Goal: Information Seeking & Learning: Learn about a topic

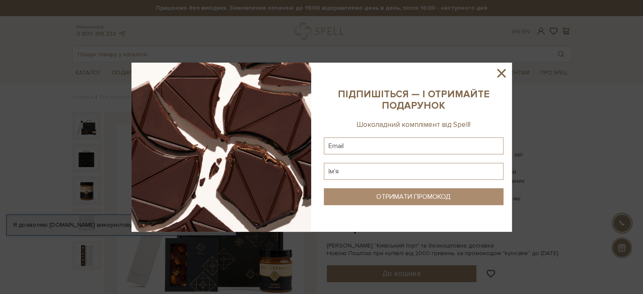
click at [502, 76] on icon at bounding box center [501, 73] width 14 height 14
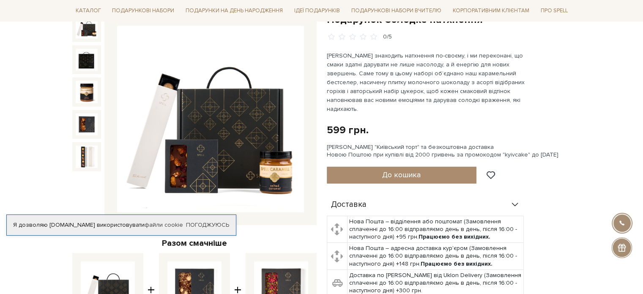
scroll to position [85, 0]
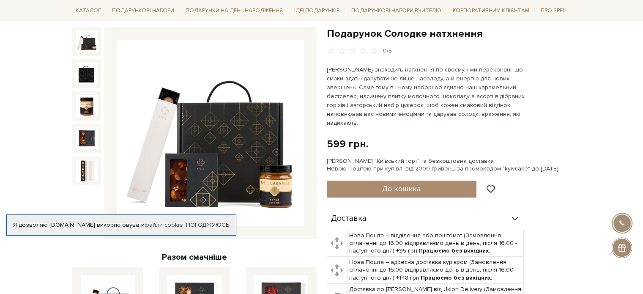
click at [296, 123] on img at bounding box center [210, 133] width 187 height 187
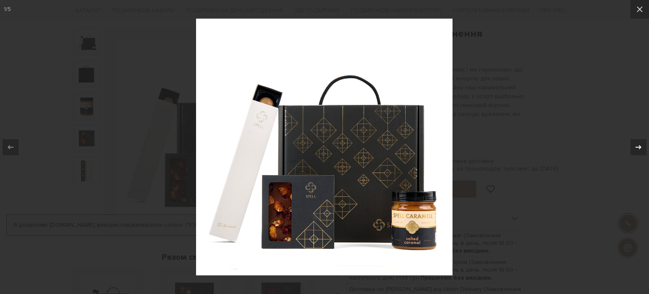
click at [640, 147] on icon at bounding box center [639, 147] width 6 height 4
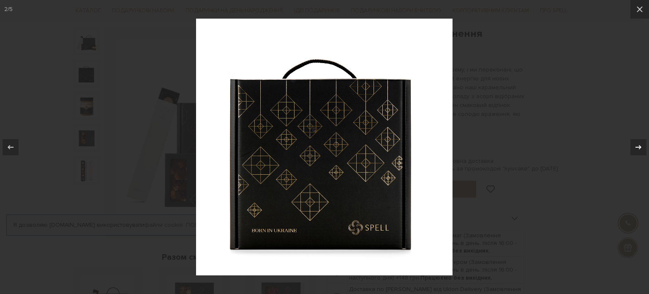
click at [640, 147] on icon at bounding box center [639, 147] width 6 height 4
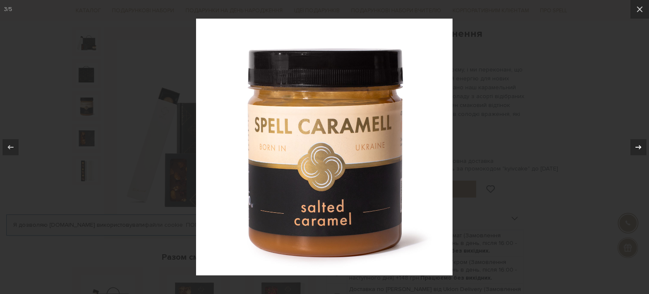
click at [640, 147] on icon at bounding box center [639, 147] width 6 height 4
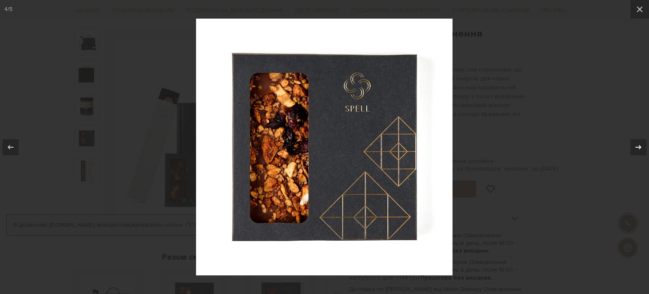
click at [640, 147] on icon at bounding box center [639, 147] width 6 height 4
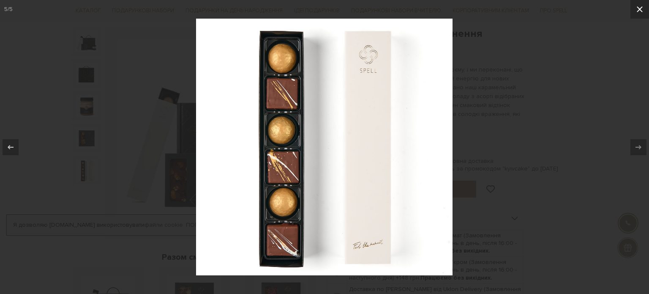
click at [643, 4] on icon at bounding box center [640, 9] width 10 height 10
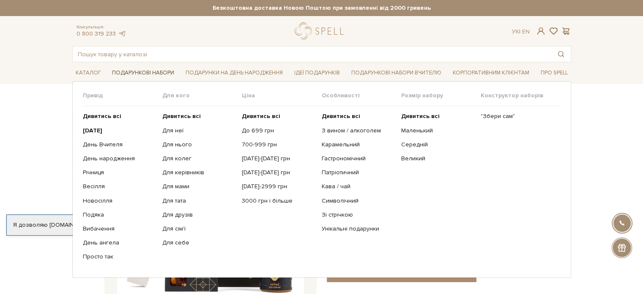
click at [156, 70] on link "Подарункові набори" at bounding box center [143, 72] width 69 height 13
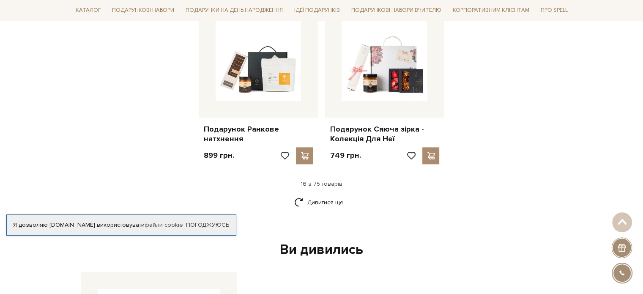
scroll to position [1057, 0]
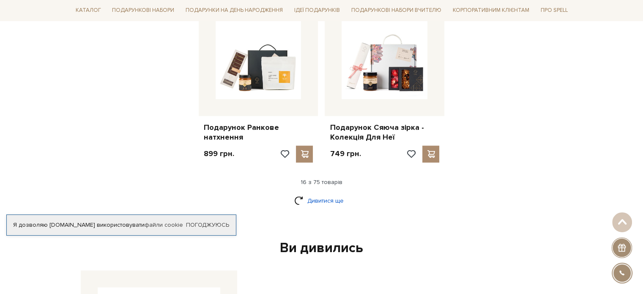
click at [311, 193] on link "Дивитися ще" at bounding box center [321, 200] width 55 height 15
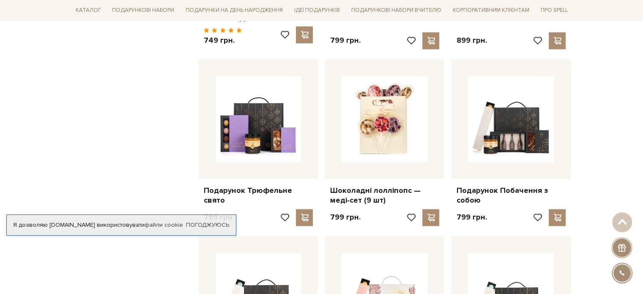
scroll to position [1142, 0]
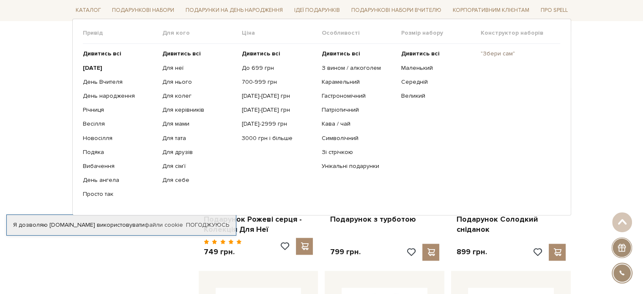
click at [501, 50] on link ""Збери сам"" at bounding box center [517, 54] width 73 height 8
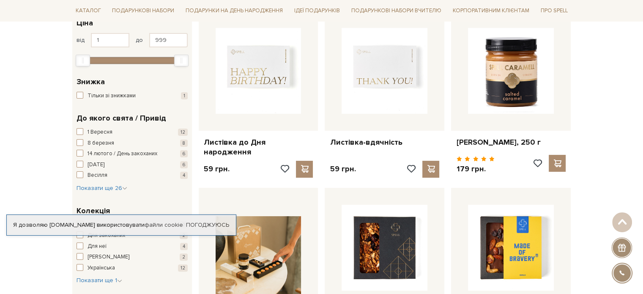
scroll to position [211, 0]
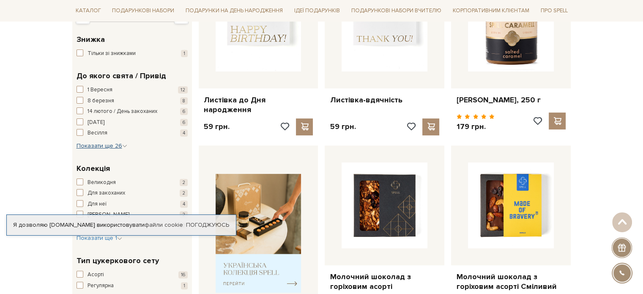
click at [110, 144] on span "Показати ще 26" at bounding box center [102, 145] width 51 height 7
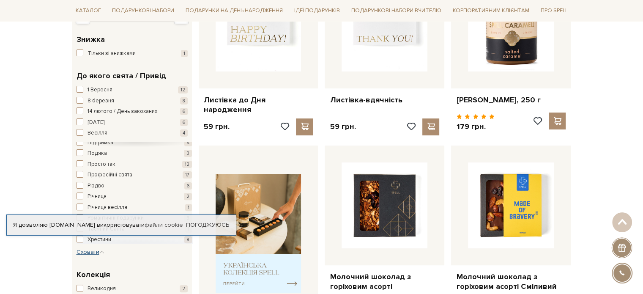
scroll to position [189, 0]
click at [201, 221] on div "Я дозволяю spellchocolate.com використовувати файли cookie Погоджуюсь" at bounding box center [121, 224] width 230 height 21
click at [209, 226] on link "Погоджуюсь" at bounding box center [207, 225] width 43 height 8
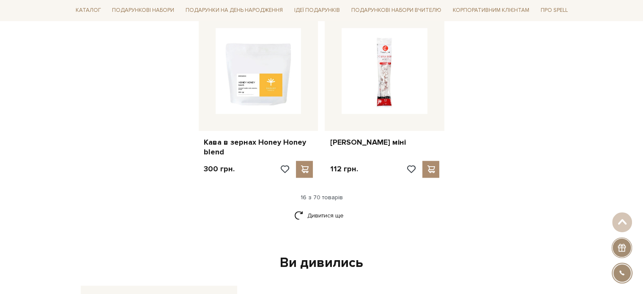
scroll to position [1142, 0]
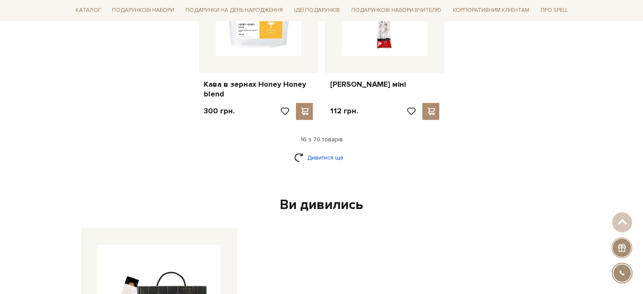
click at [318, 150] on link "Дивитися ще" at bounding box center [321, 157] width 55 height 15
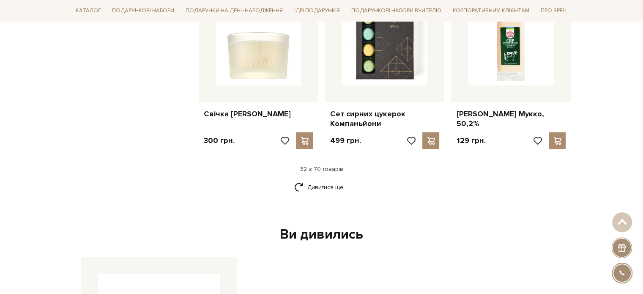
scroll to position [2029, 0]
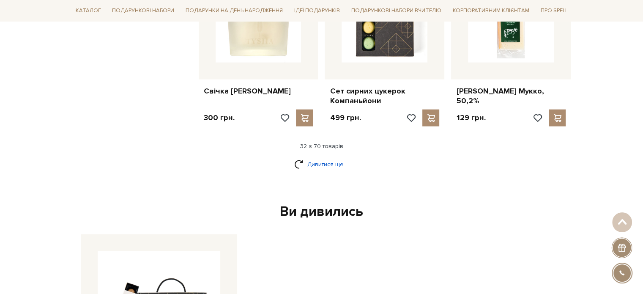
click at [331, 157] on link "Дивитися ще" at bounding box center [321, 164] width 55 height 15
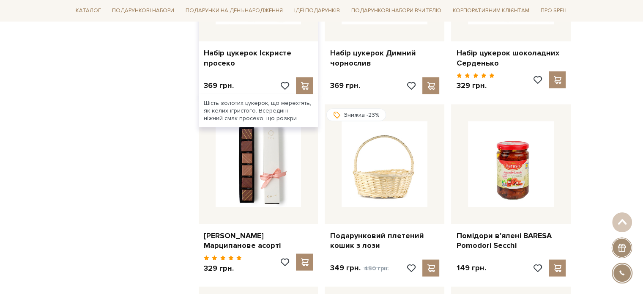
scroll to position [1691, 0]
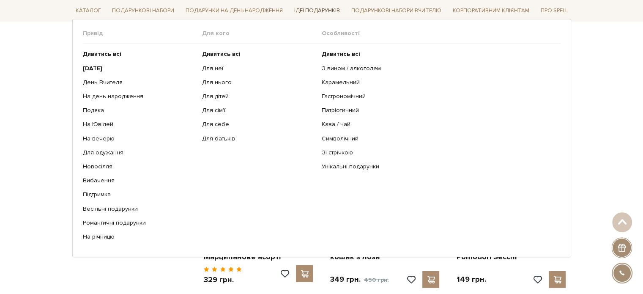
drag, startPoint x: 308, startPoint y: 11, endPoint x: 312, endPoint y: 9, distance: 4.9
click at [308, 11] on link "Ідеї подарунків" at bounding box center [317, 10] width 52 height 13
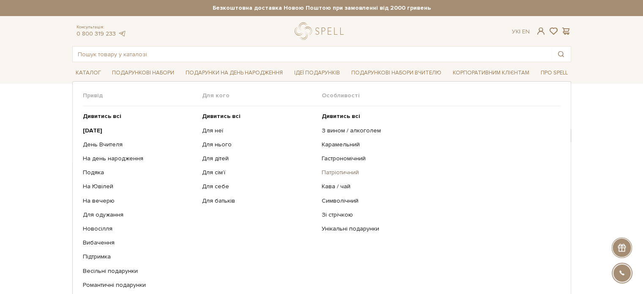
click at [339, 169] on link "Патріотичний" at bounding box center [438, 173] width 233 height 8
